Goal: Task Accomplishment & Management: Manage account settings

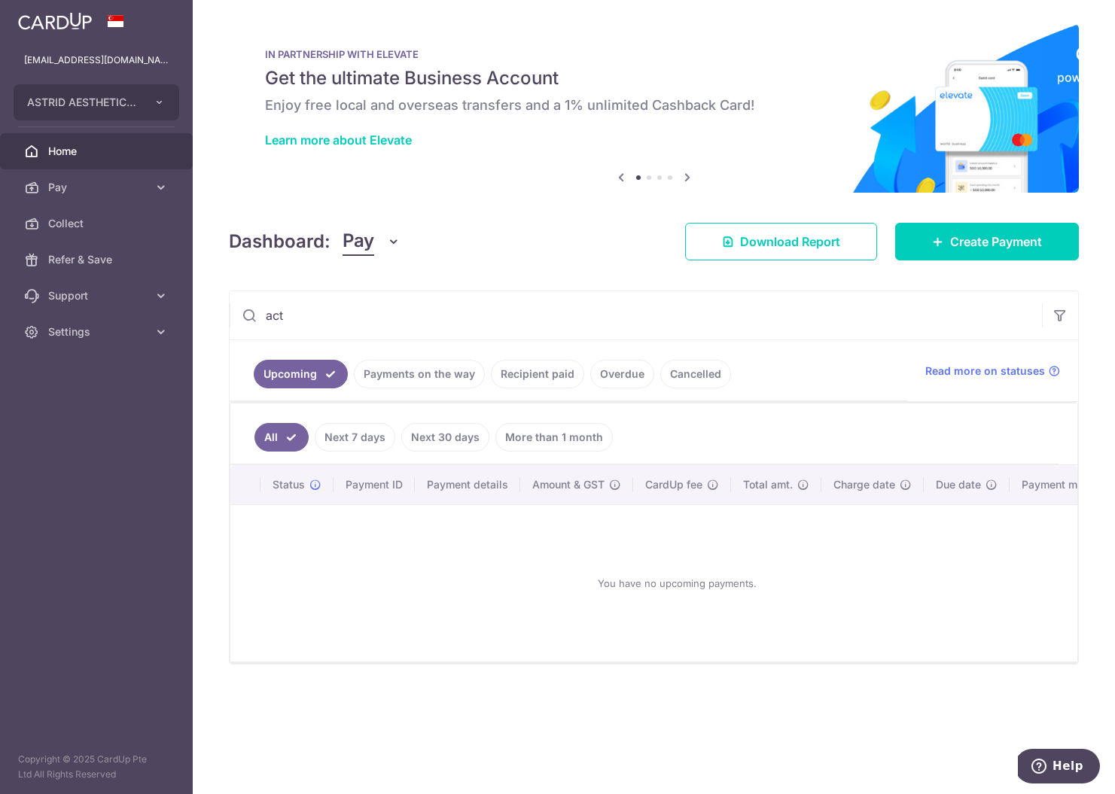
type input "act"
click at [553, 381] on link "Recipient paid" at bounding box center [537, 374] width 93 height 29
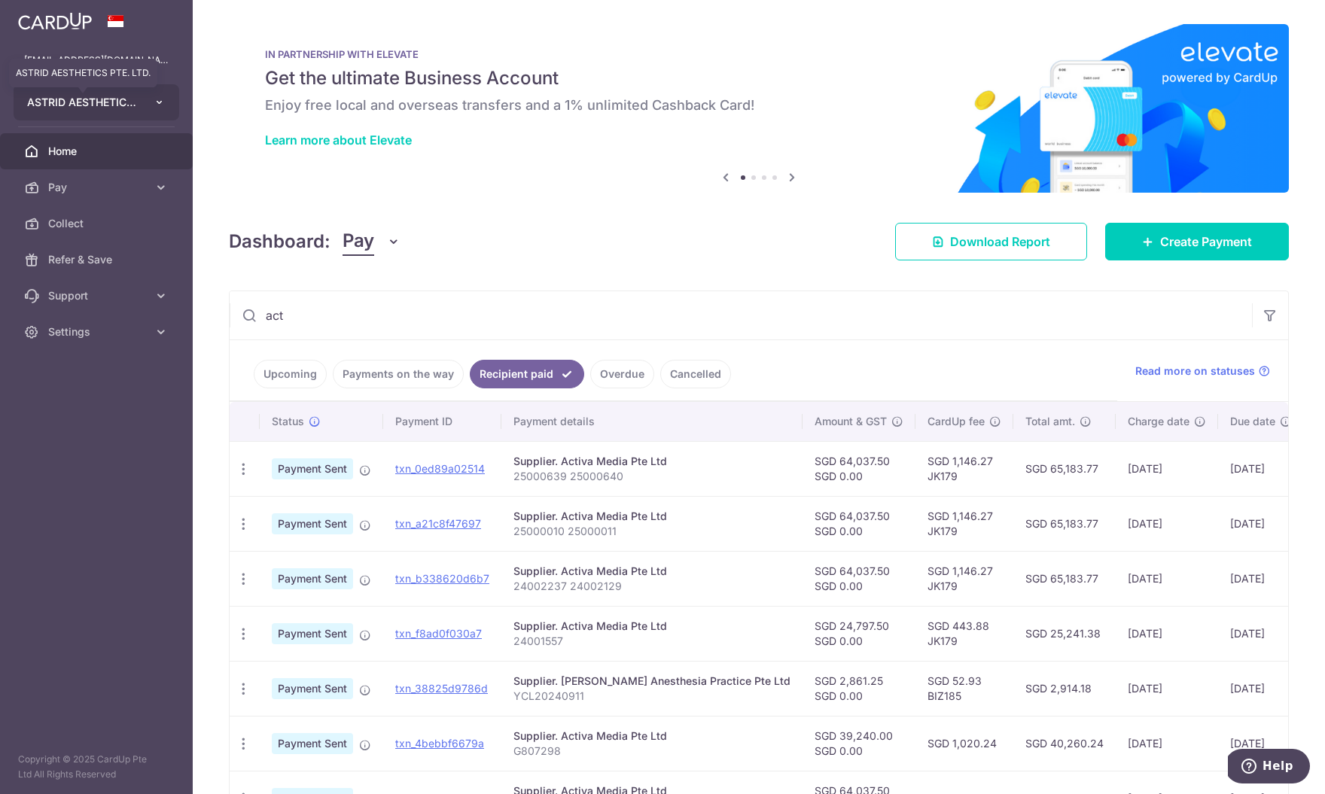
click at [112, 96] on span "ASTRID AESTHETICS PTE. LTD." at bounding box center [82, 102] width 111 height 15
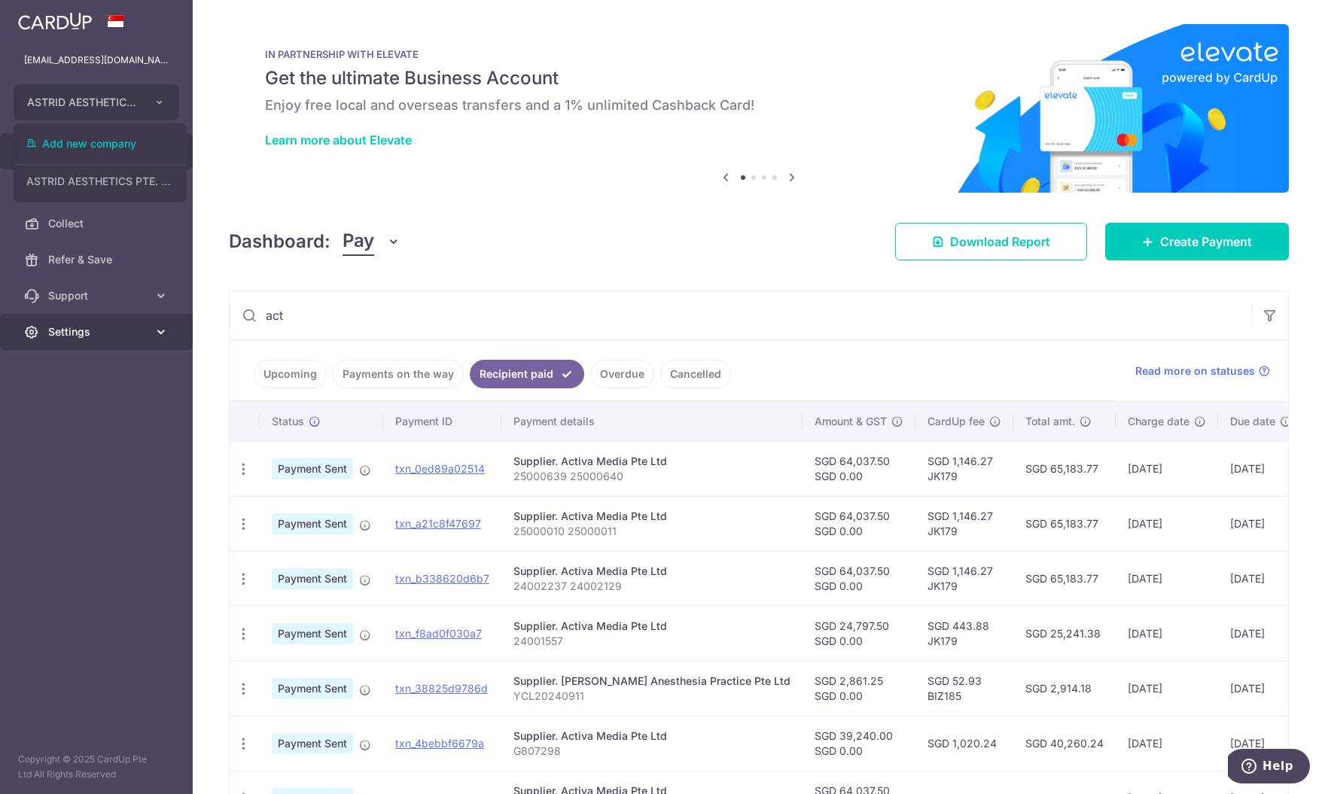
click at [110, 332] on span "Settings" at bounding box center [97, 332] width 99 height 15
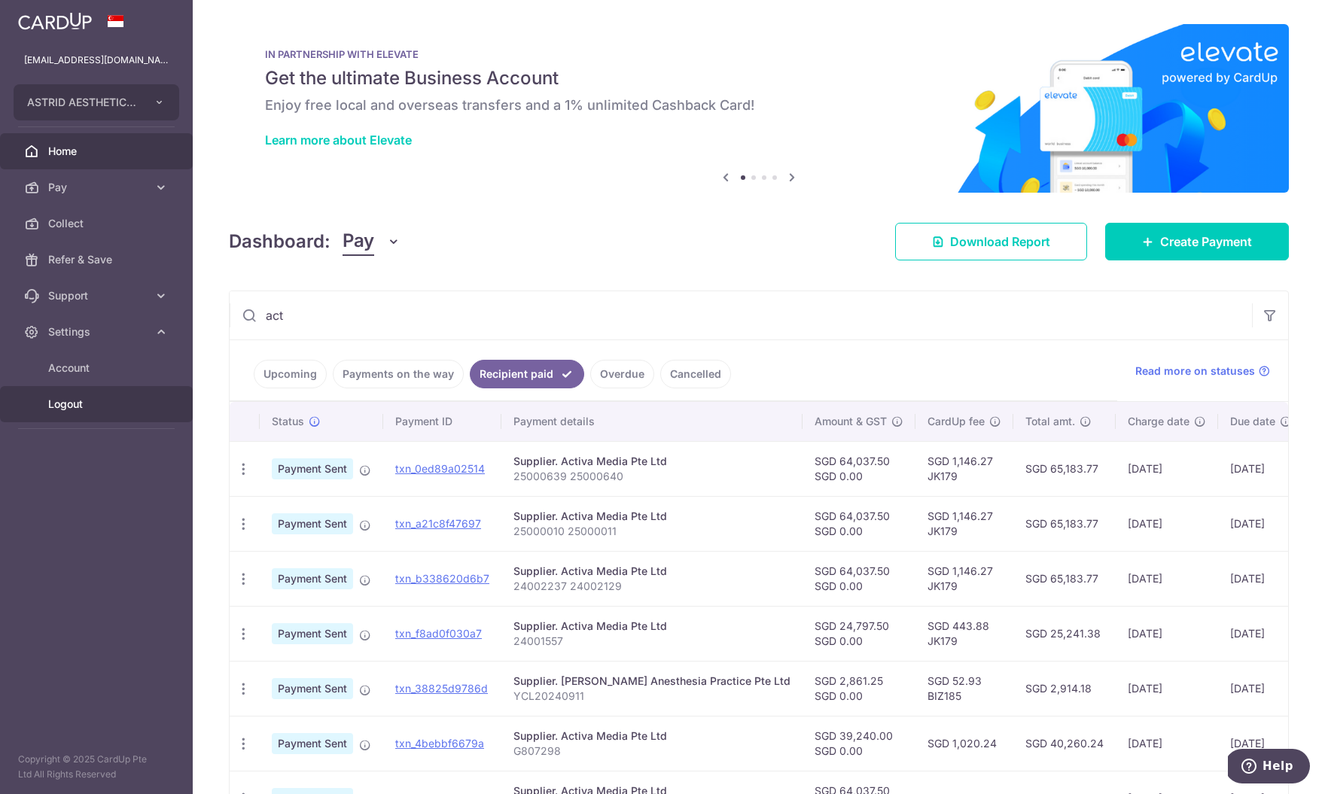
click at [108, 407] on span "Logout" at bounding box center [97, 404] width 99 height 15
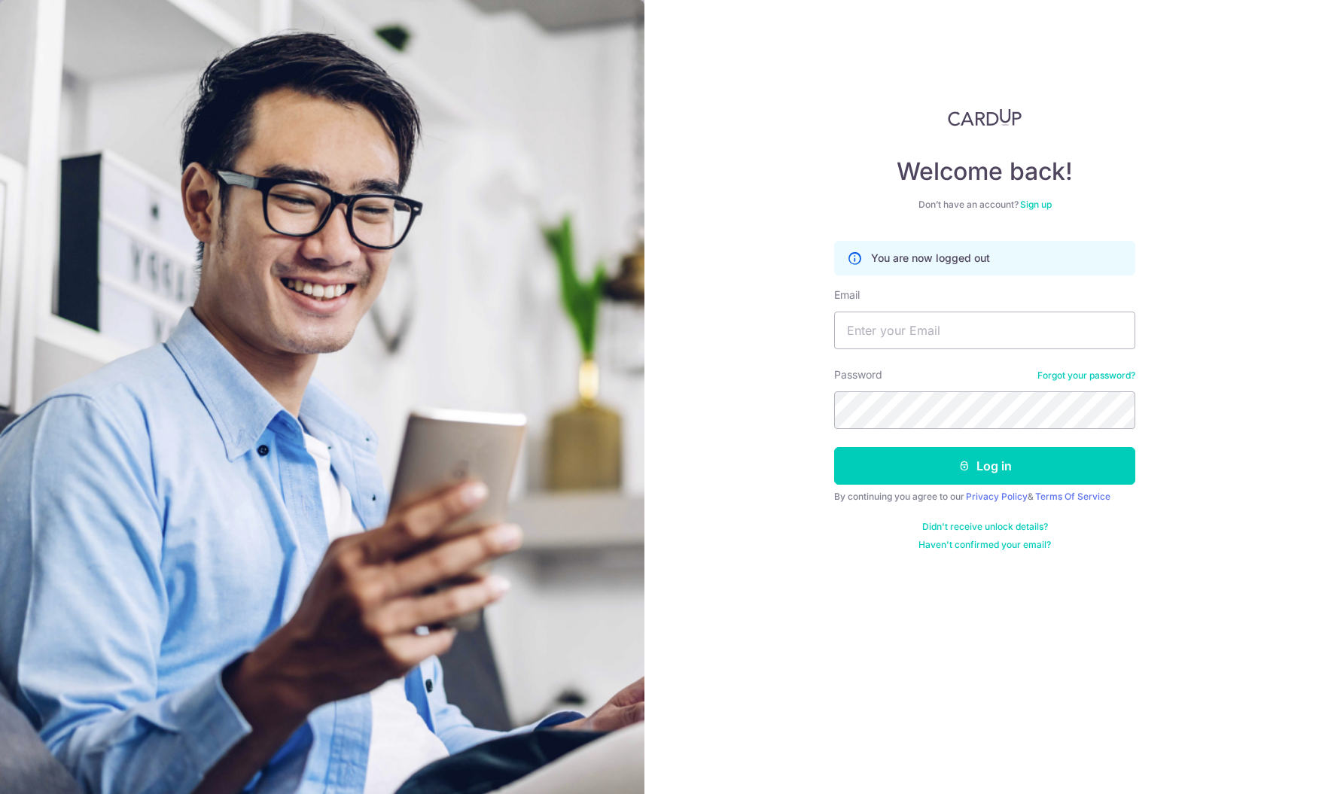
type input "j"
type input "[EMAIL_ADDRESS][DOMAIN_NAME]"
click at [854, 454] on button "Log in" at bounding box center [984, 466] width 301 height 38
